Goal: Task Accomplishment & Management: Complete application form

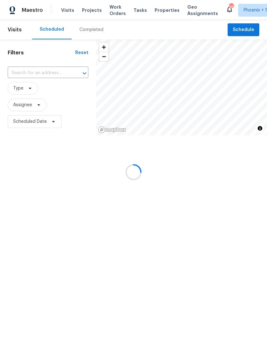
click at [247, 36] on div at bounding box center [133, 172] width 267 height 344
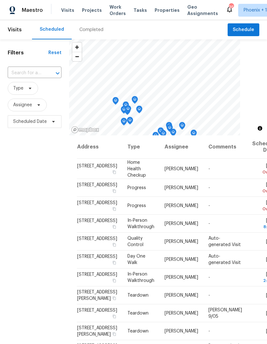
click at [47, 75] on div at bounding box center [53, 73] width 17 height 9
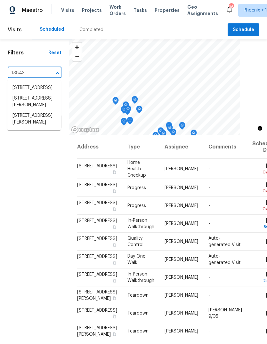
type input "13843"
click at [245, 27] on span "Schedule" at bounding box center [243, 30] width 21 height 8
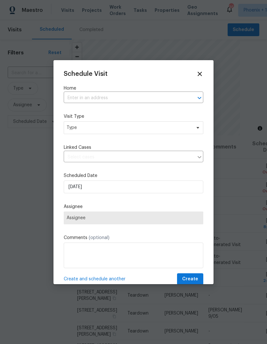
click at [122, 100] on input "text" at bounding box center [125, 98] width 122 height 10
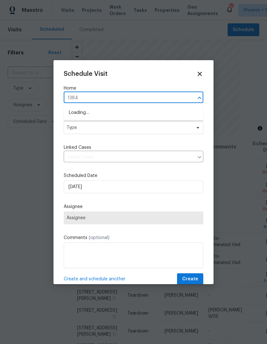
type input "13843"
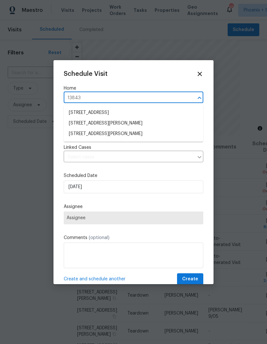
click at [134, 135] on li "13843 N Tan Tara Dr, Sun City, AZ 85351" at bounding box center [134, 134] width 140 height 11
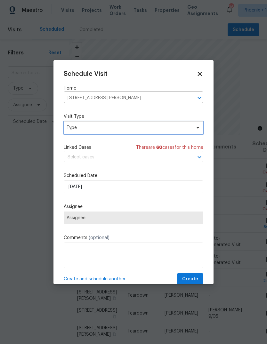
click at [188, 127] on span "Type" at bounding box center [129, 128] width 125 height 6
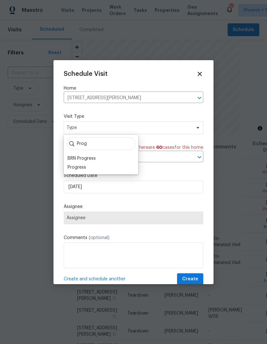
type input "Prog"
click at [85, 168] on div "Progress" at bounding box center [77, 167] width 19 height 6
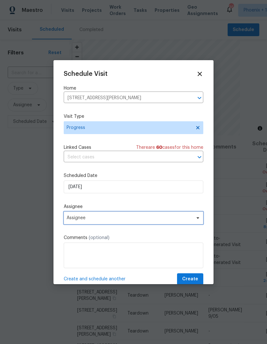
click at [107, 223] on span "Assignee" at bounding box center [134, 218] width 140 height 13
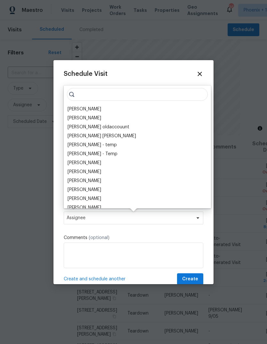
click at [196, 81] on div "Schedule Visit Home 13843 N Tan Tara Dr, Sun City, AZ 85351 ​ Visit Type Progre…" at bounding box center [134, 177] width 140 height 215
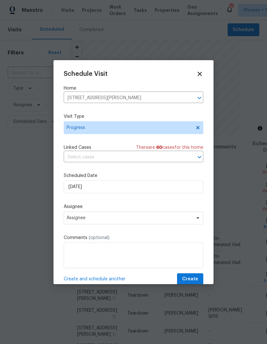
click at [199, 73] on icon at bounding box center [200, 74] width 4 height 4
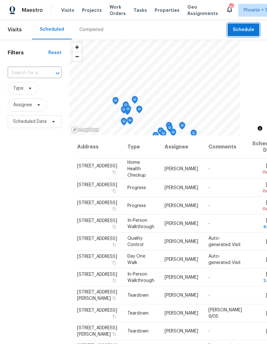
click at [248, 30] on span "Schedule" at bounding box center [243, 30] width 21 height 8
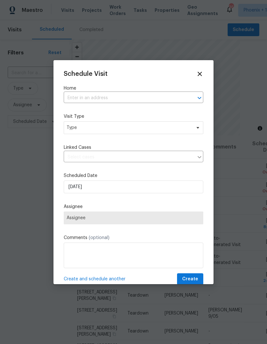
click at [110, 101] on input "text" at bounding box center [125, 98] width 122 height 10
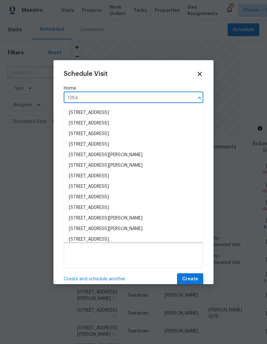
type input "13843"
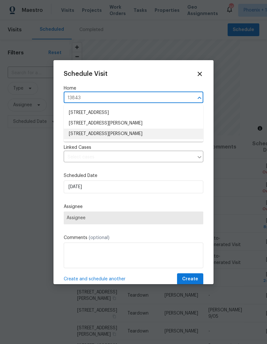
click at [136, 135] on li "13843 N Tan Tara Dr, Sun City, AZ 85351" at bounding box center [134, 134] width 140 height 11
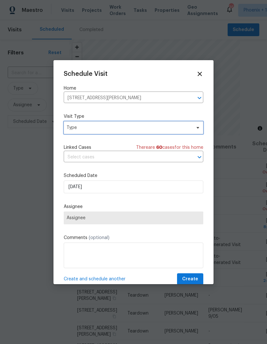
click at [189, 129] on span "Type" at bounding box center [129, 128] width 125 height 6
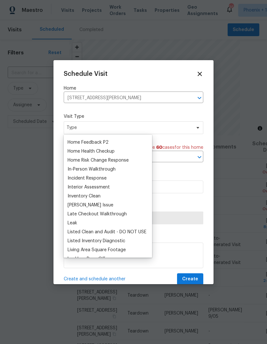
scroll to position [211, 0]
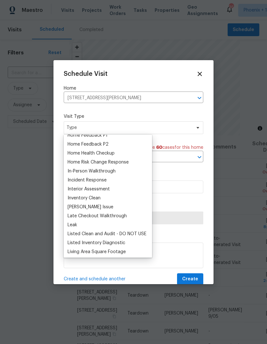
click at [107, 152] on div "Home Health Checkup" at bounding box center [91, 153] width 47 height 6
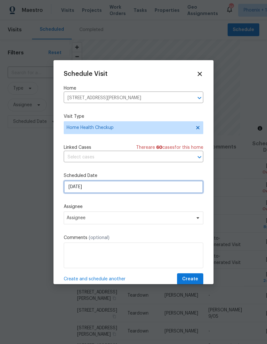
click at [108, 190] on input "[DATE]" at bounding box center [134, 187] width 140 height 13
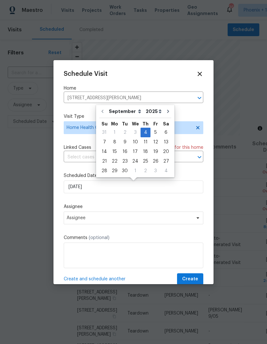
click at [197, 178] on label "Scheduled Date" at bounding box center [134, 176] width 140 height 6
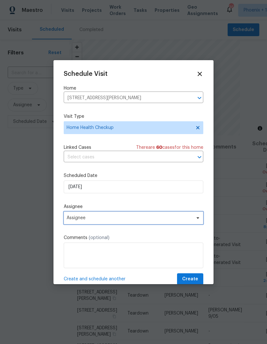
click at [106, 223] on span "Assignee" at bounding box center [134, 218] width 140 height 13
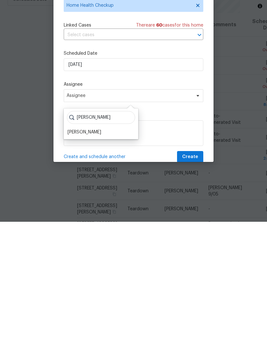
type input "Eric sc"
click at [84, 251] on div "[PERSON_NAME]" at bounding box center [85, 254] width 34 height 6
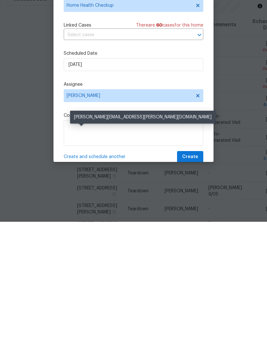
scroll to position [24, 0]
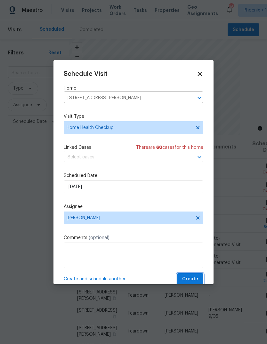
click at [192, 279] on span "Create" at bounding box center [190, 279] width 16 height 8
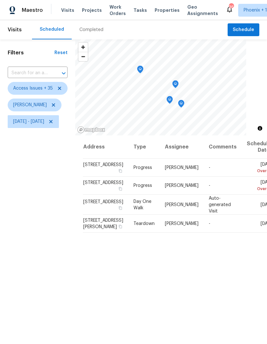
click at [184, 104] on icon "Map marker" at bounding box center [181, 103] width 6 height 7
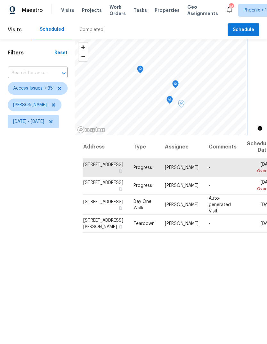
click at [171, 98] on icon "Map marker" at bounding box center [169, 99] width 3 height 2
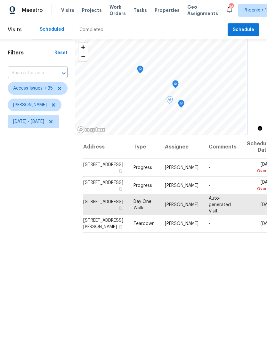
click at [182, 104] on icon "Map marker" at bounding box center [181, 104] width 2 height 2
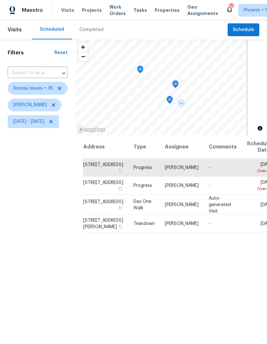
click at [179, 80] on icon "Map marker" at bounding box center [175, 84] width 6 height 8
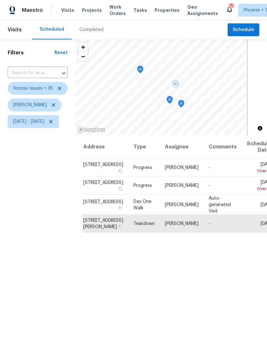
click at [143, 69] on icon "Map marker" at bounding box center [140, 69] width 6 height 7
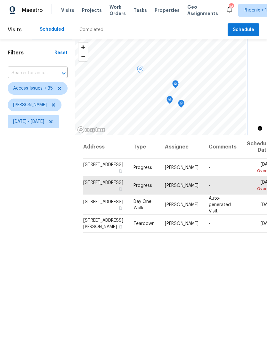
click at [178, 83] on icon "Map marker" at bounding box center [176, 84] width 6 height 7
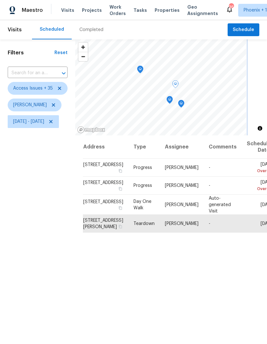
click at [184, 103] on icon "Map marker" at bounding box center [181, 103] width 6 height 7
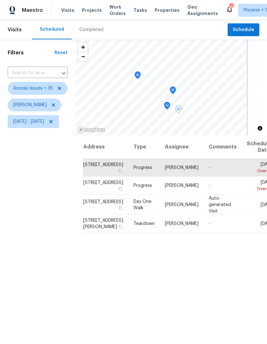
click at [170, 105] on icon "Map marker" at bounding box center [167, 105] width 6 height 7
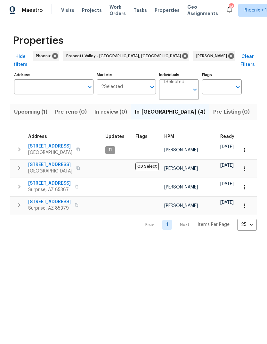
click at [19, 183] on icon "button" at bounding box center [19, 187] width 8 height 8
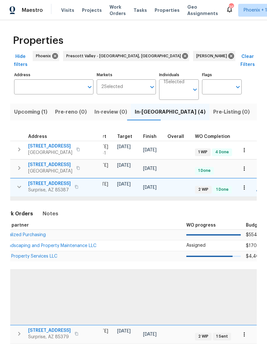
scroll to position [0, 151]
click at [43, 254] on span "Equity Property Services LLC" at bounding box center [27, 256] width 60 height 4
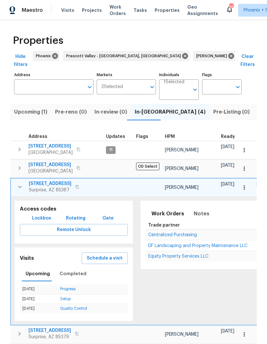
scroll to position [0, 0]
click at [20, 183] on icon "button" at bounding box center [20, 187] width 8 height 8
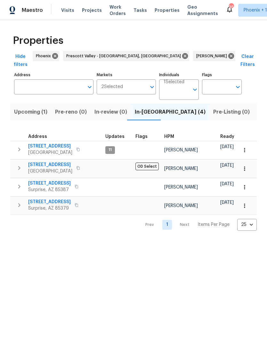
click at [34, 108] on span "Upcoming (1)" at bounding box center [30, 112] width 33 height 9
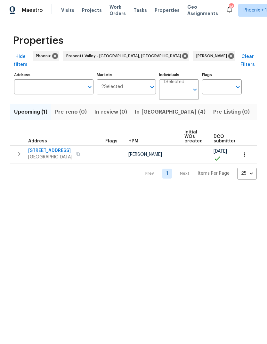
click at [144, 108] on span "In-reno (4)" at bounding box center [170, 112] width 71 height 9
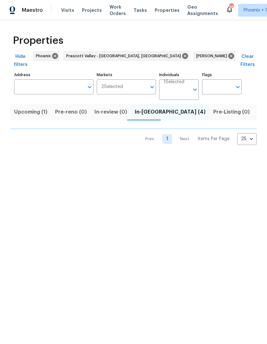
click at [213, 108] on span "Pre-Listing (0)" at bounding box center [231, 112] width 36 height 9
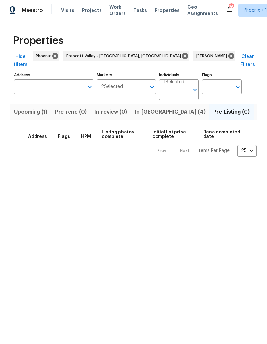
click at [143, 108] on span "In-reno (4)" at bounding box center [170, 112] width 71 height 9
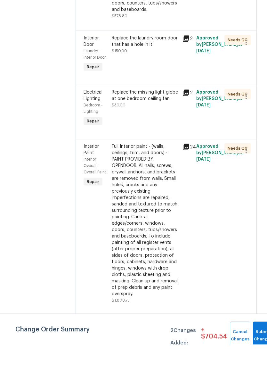
scroll to position [16, 0]
click at [255, 344] on button "Submit Changes" at bounding box center [263, 358] width 20 height 28
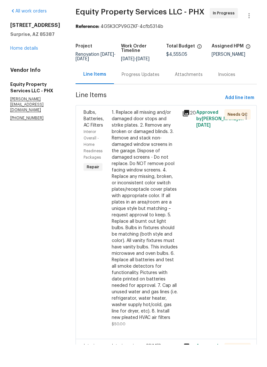
scroll to position [0, 0]
